Goal: Task Accomplishment & Management: Use online tool/utility

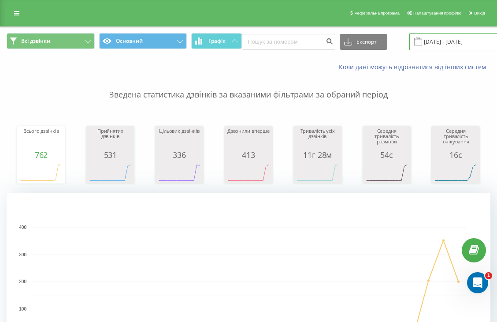
click at [442, 42] on input "08.02.2025 - 08.03.2025" at bounding box center [462, 41] width 107 height 17
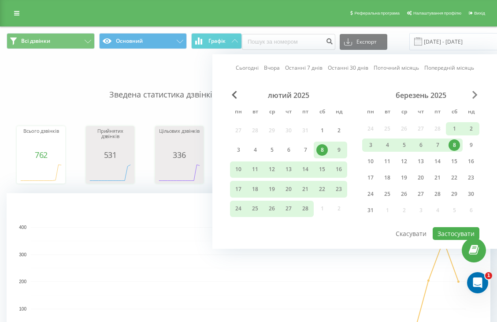
click at [474, 93] on span "Next Month" at bounding box center [474, 95] width 5 height 8
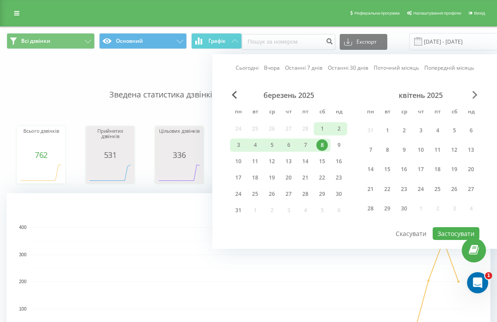
click at [474, 93] on span "Next Month" at bounding box center [474, 95] width 5 height 8
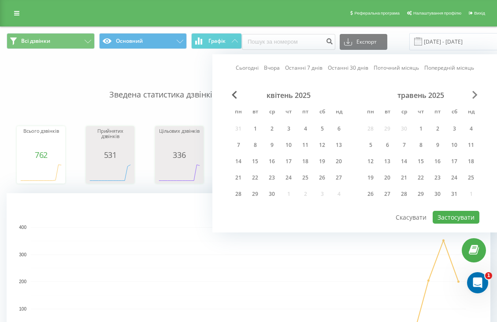
click at [474, 93] on span "Next Month" at bounding box center [474, 95] width 5 height 8
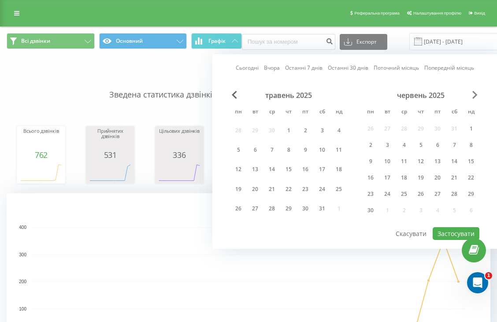
click at [474, 93] on span "Next Month" at bounding box center [474, 95] width 5 height 8
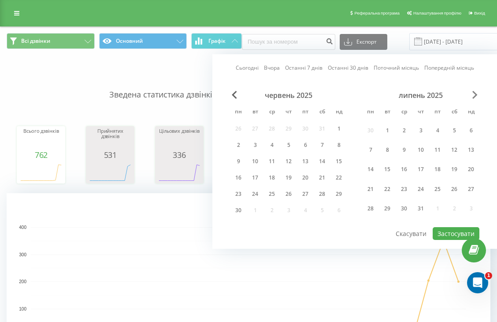
click at [474, 94] on span "Next Month" at bounding box center [474, 95] width 5 height 8
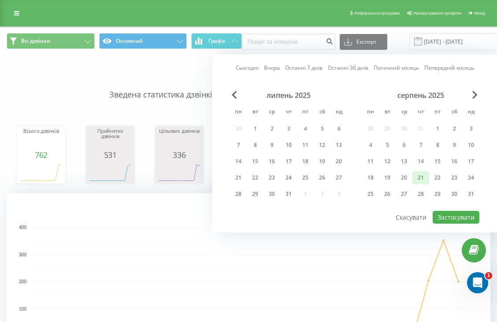
click at [419, 179] on div "21" at bounding box center [420, 177] width 11 height 11
click at [442, 213] on button "Застосувати" at bounding box center [456, 217] width 47 height 13
type input "[DATE] - [DATE]"
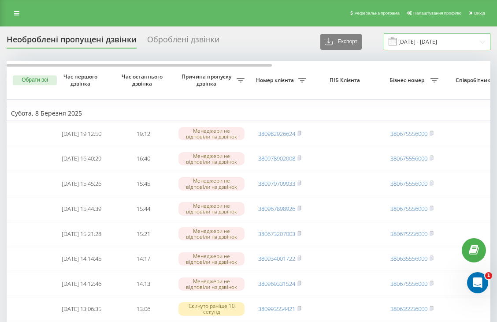
click at [483, 44] on input "08.02.2025 - 08.03.2025" at bounding box center [437, 41] width 107 height 17
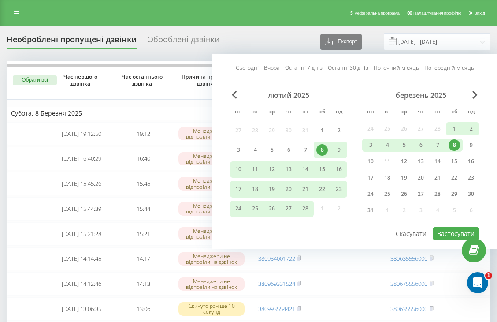
click at [479, 96] on div "березень 2025" at bounding box center [420, 95] width 117 height 9
click at [479, 94] on div "березень 2025" at bounding box center [420, 95] width 117 height 9
click at [476, 93] on span "Next Month" at bounding box center [474, 95] width 5 height 8
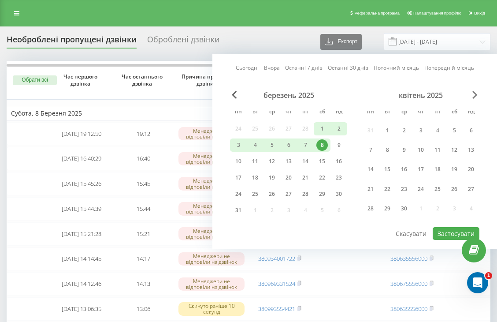
click at [476, 93] on span "Next Month" at bounding box center [474, 95] width 5 height 8
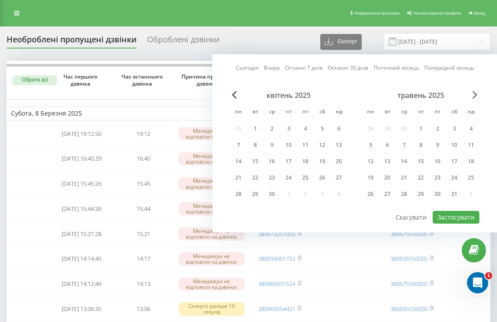
click at [475, 93] on span "Next Month" at bounding box center [474, 95] width 5 height 8
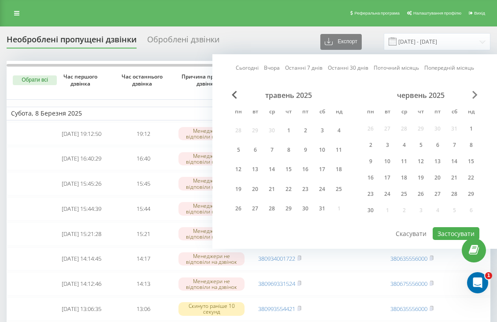
click at [475, 93] on span "Next Month" at bounding box center [474, 95] width 5 height 8
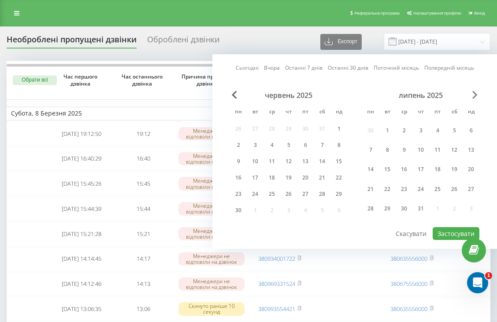
click at [475, 93] on span "Next Month" at bounding box center [474, 95] width 5 height 8
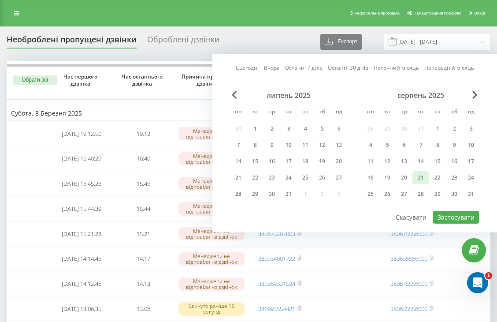
click at [423, 176] on div "21" at bounding box center [420, 177] width 11 height 11
click at [456, 214] on button "Застосувати" at bounding box center [456, 217] width 47 height 13
type input "[DATE] - [DATE]"
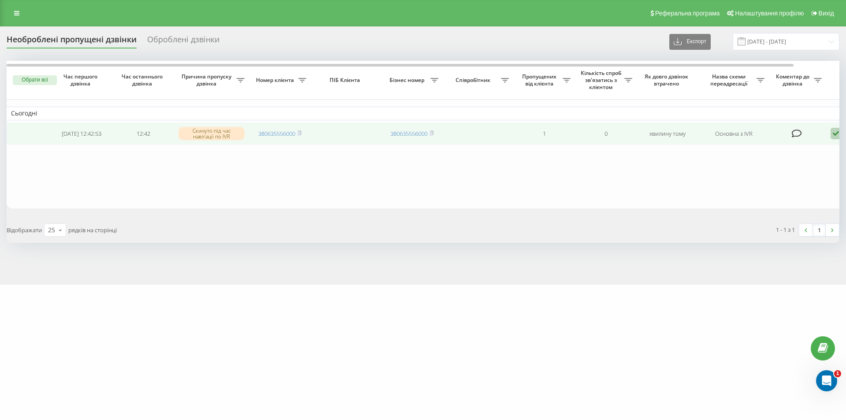
click at [836, 133] on icon at bounding box center [836, 134] width 11 height 12
click at [773, 150] on span "Не вдалося зв'язатися" at bounding box center [756, 147] width 67 height 8
